Goal: Navigation & Orientation: Find specific page/section

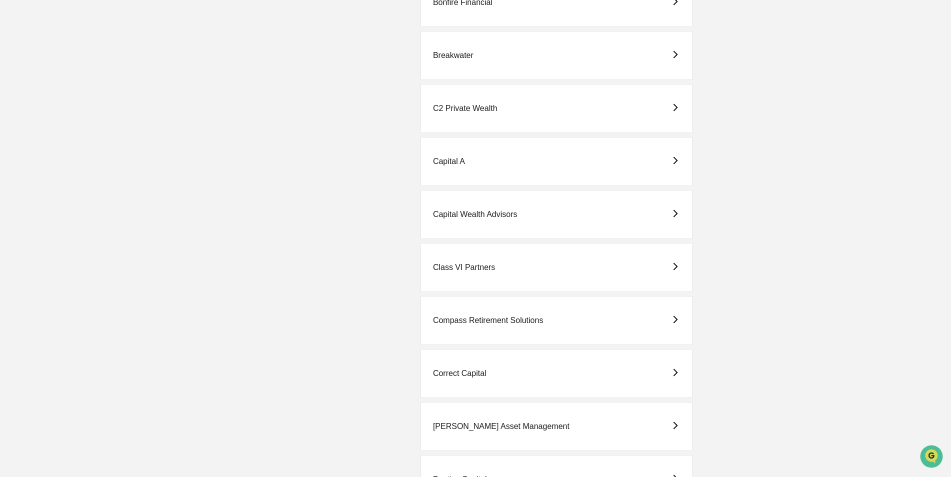
click at [462, 371] on div "Correct Capital" at bounding box center [459, 373] width 53 height 9
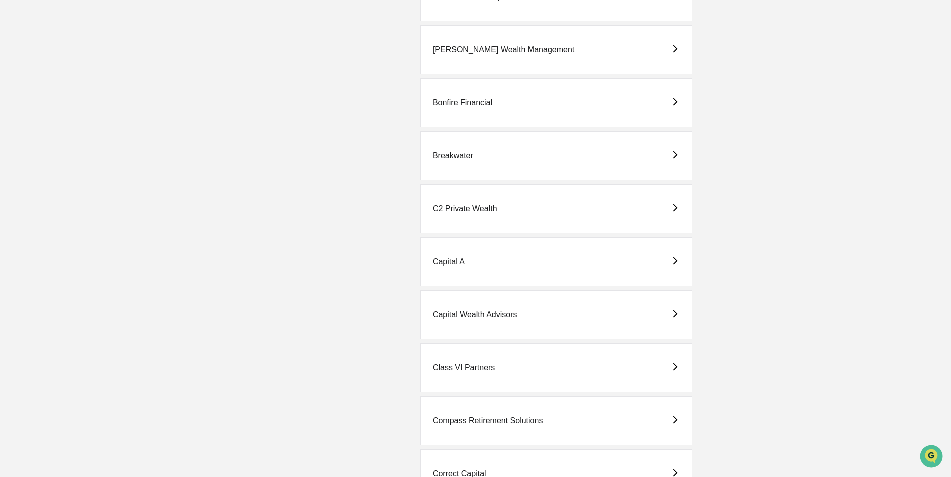
scroll to position [400, 0]
click at [477, 205] on div "C2 Private Wealth" at bounding box center [465, 208] width 64 height 9
